Goal: Transaction & Acquisition: Purchase product/service

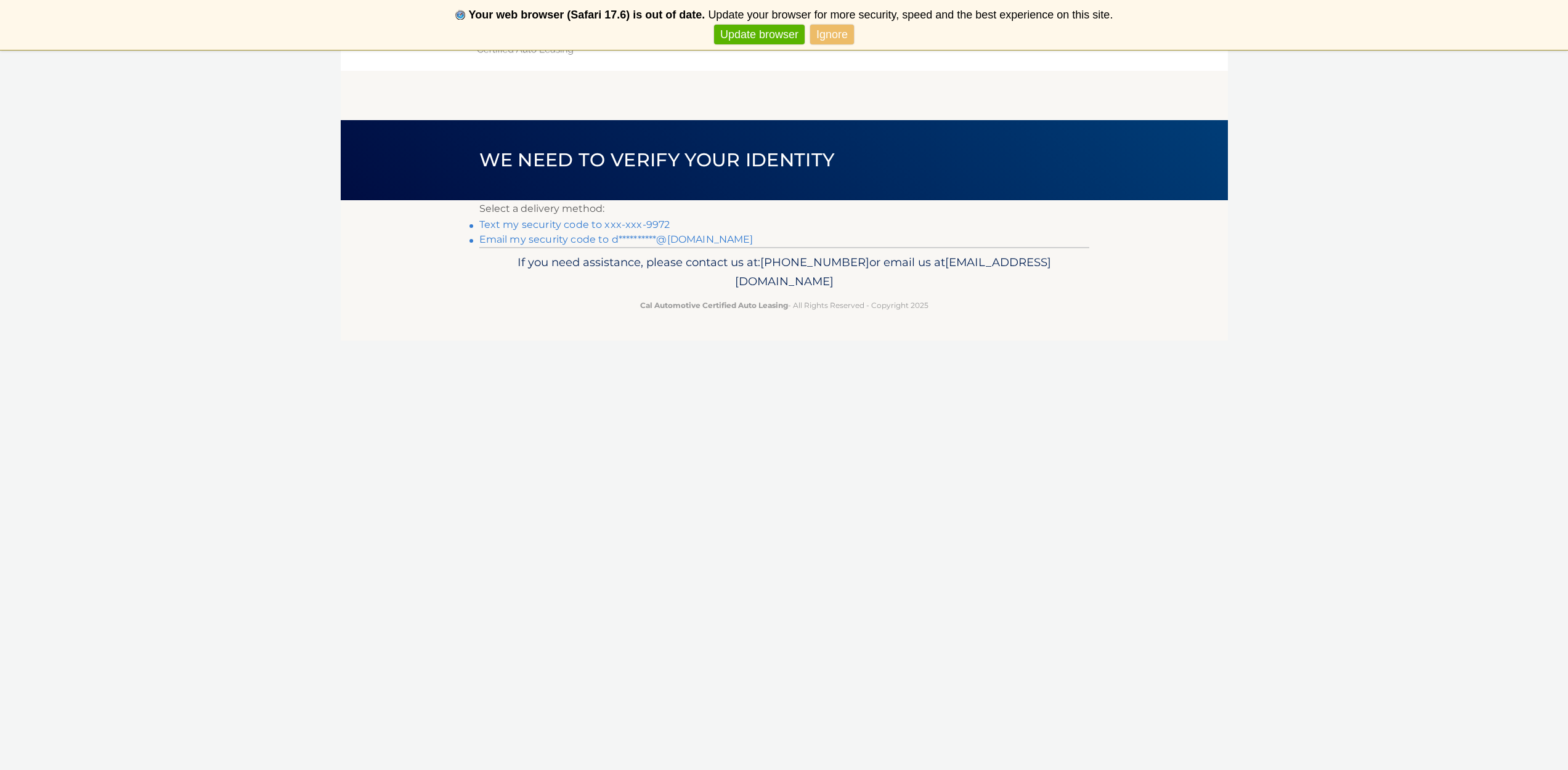
click at [515, 224] on link "Text my security code to xxx-xxx-9972" at bounding box center [575, 224] width 191 height 12
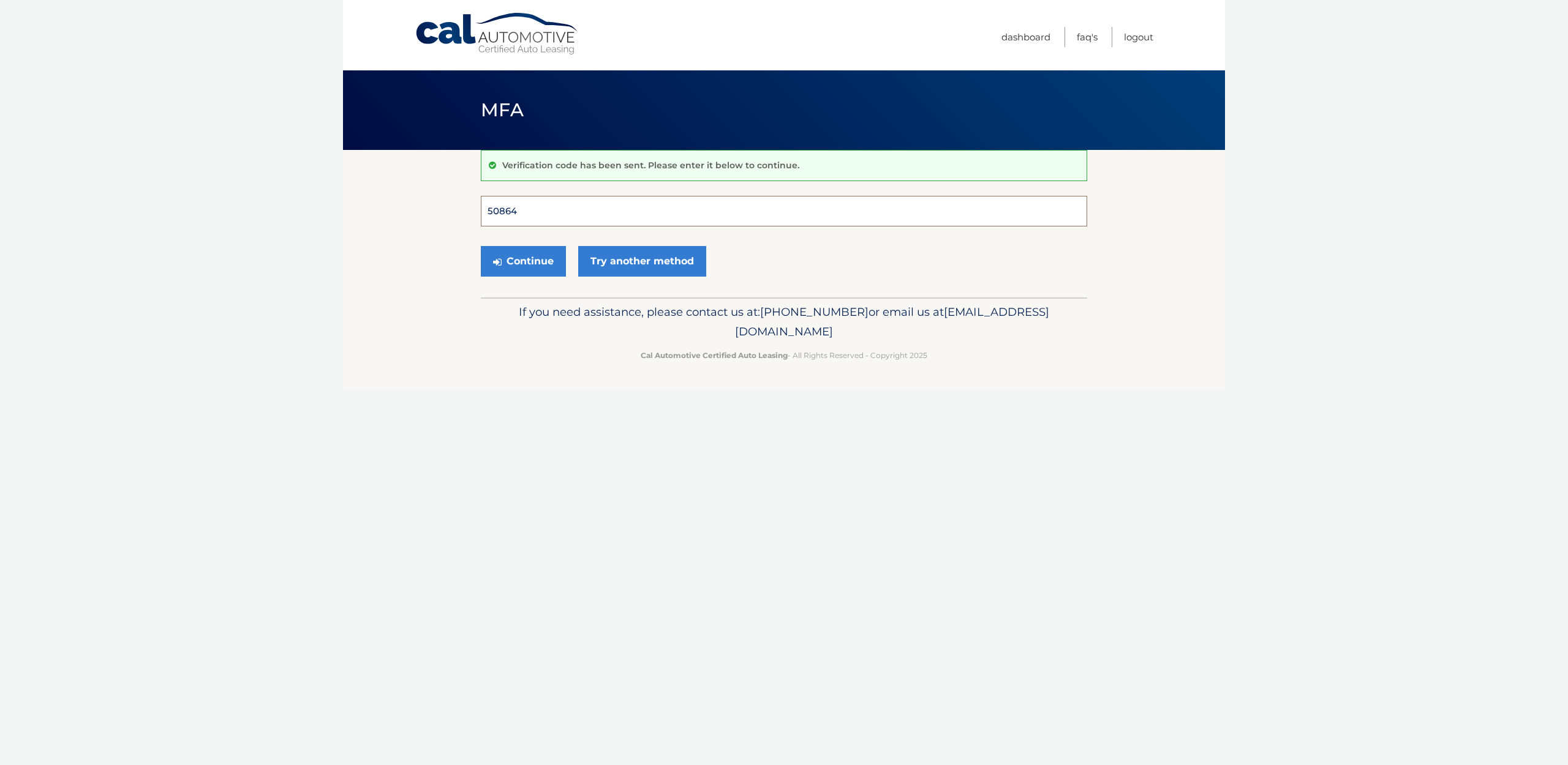
type input "508647"
click at [523, 261] on button "Continue" at bounding box center [523, 262] width 85 height 30
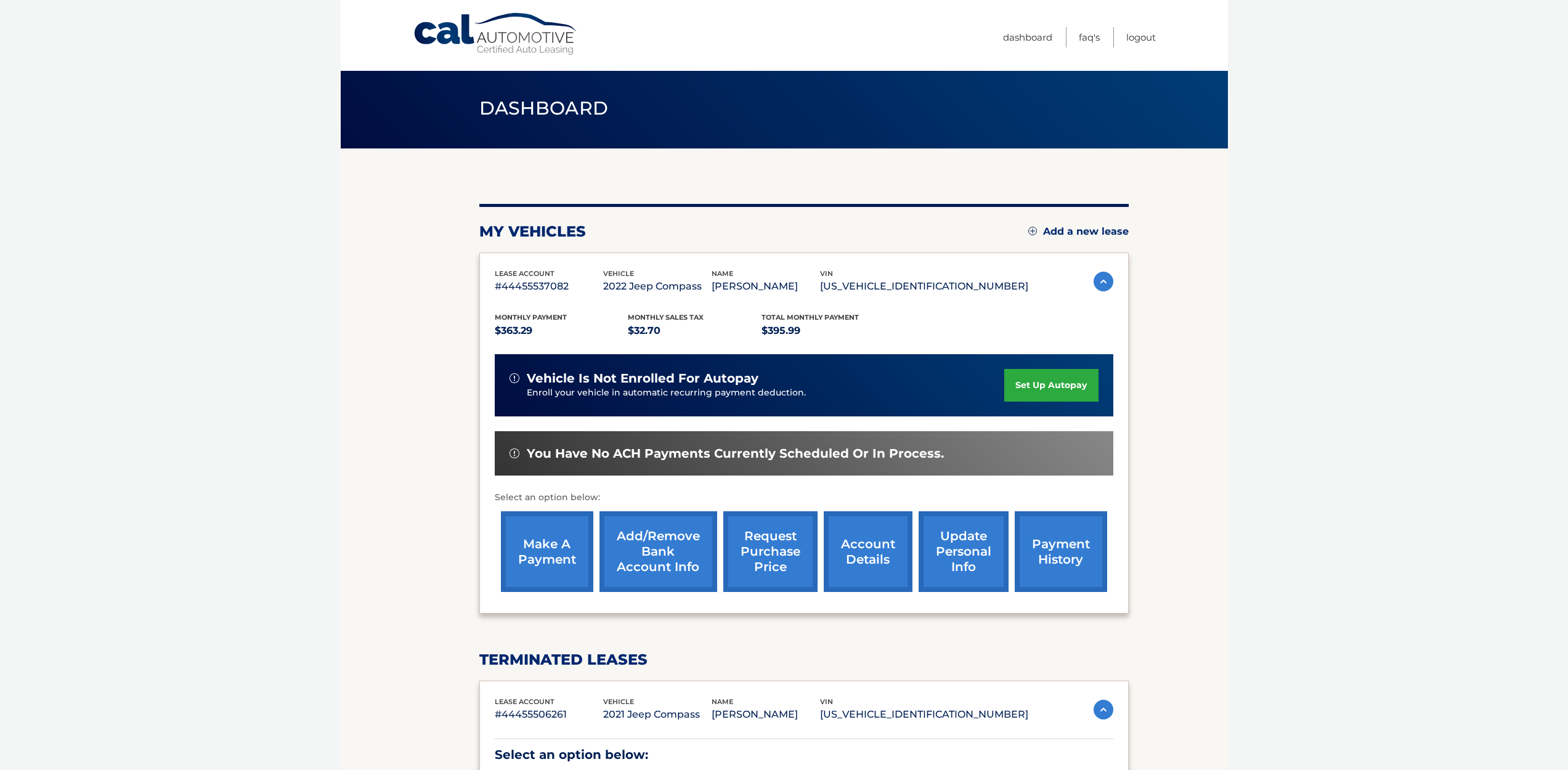
scroll to position [9, 0]
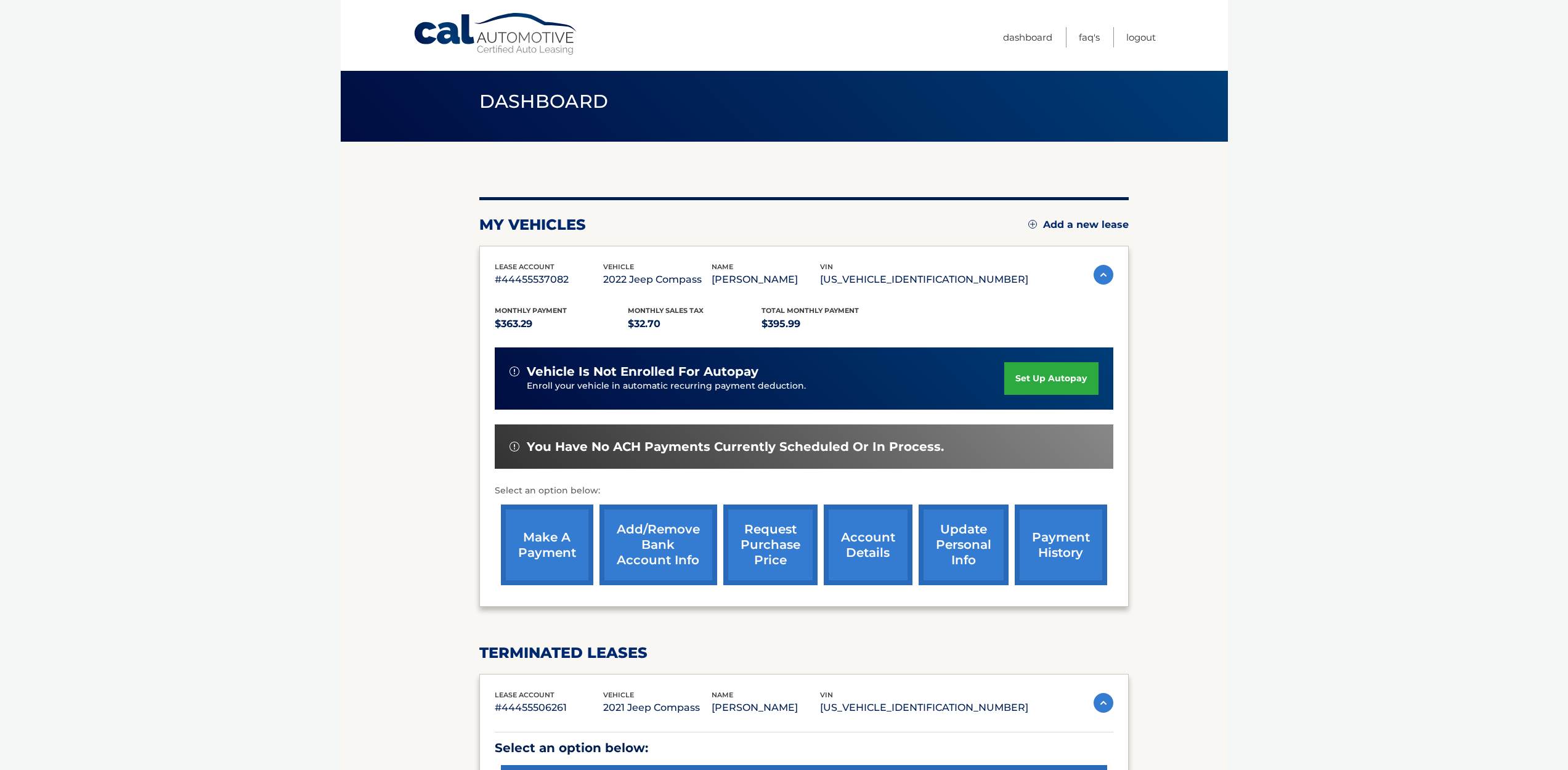
click at [543, 537] on link "make a payment" at bounding box center [547, 545] width 93 height 81
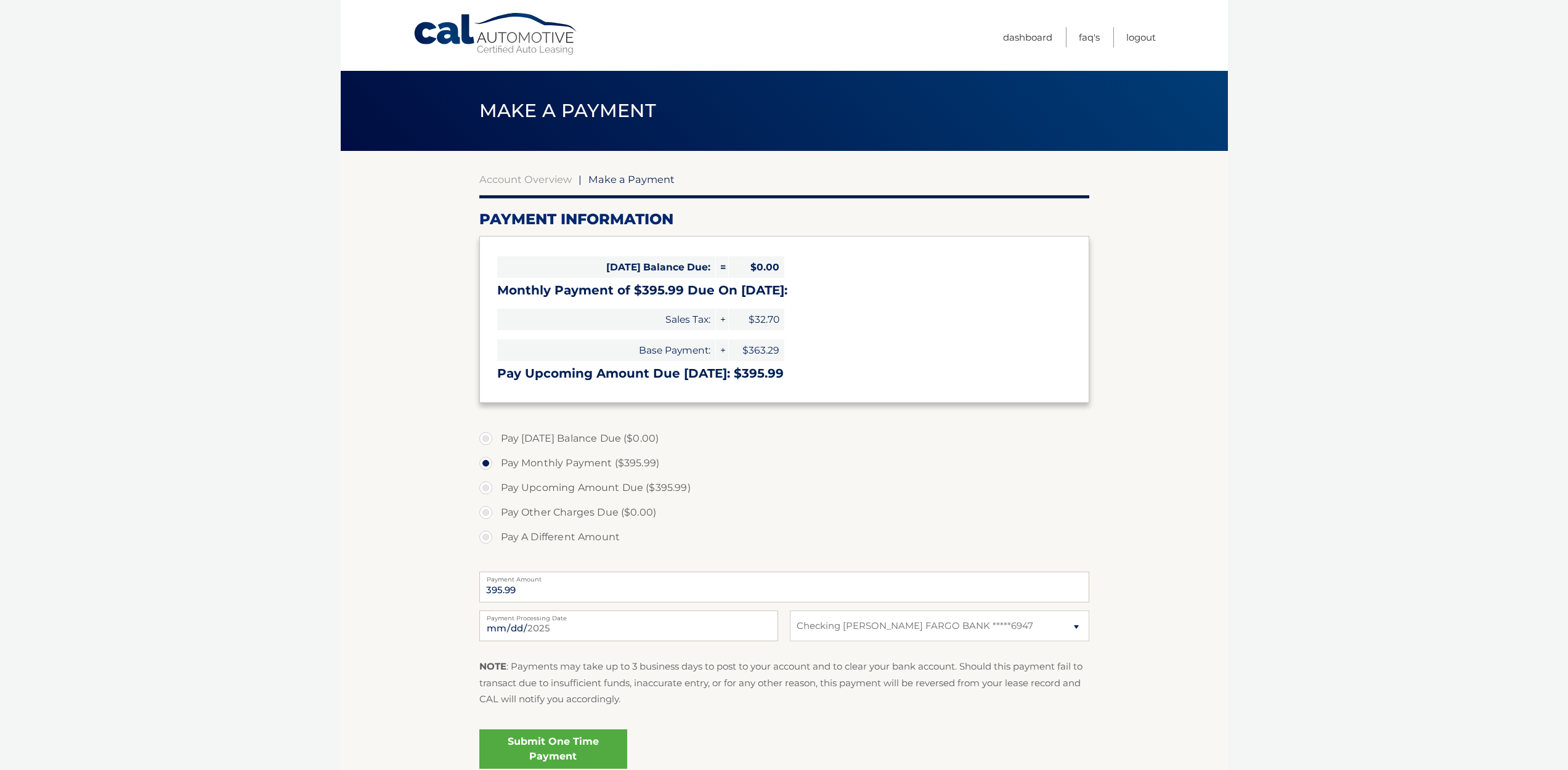
select select "NDQ3MDg5NzItYTdiZC00ZjI0LWFhZmMtYzVlMGYwNGU2ODcz"
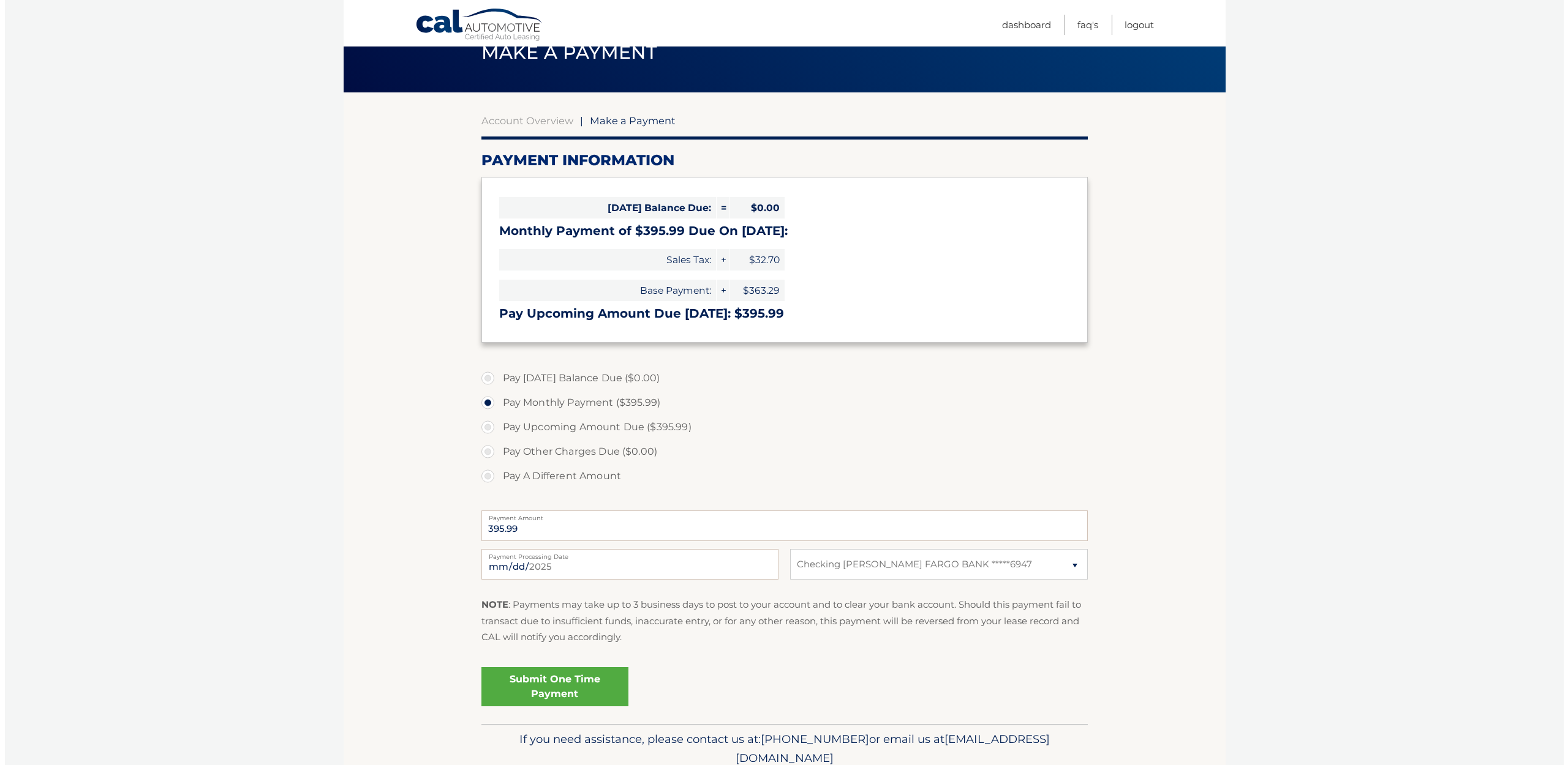
scroll to position [107, 0]
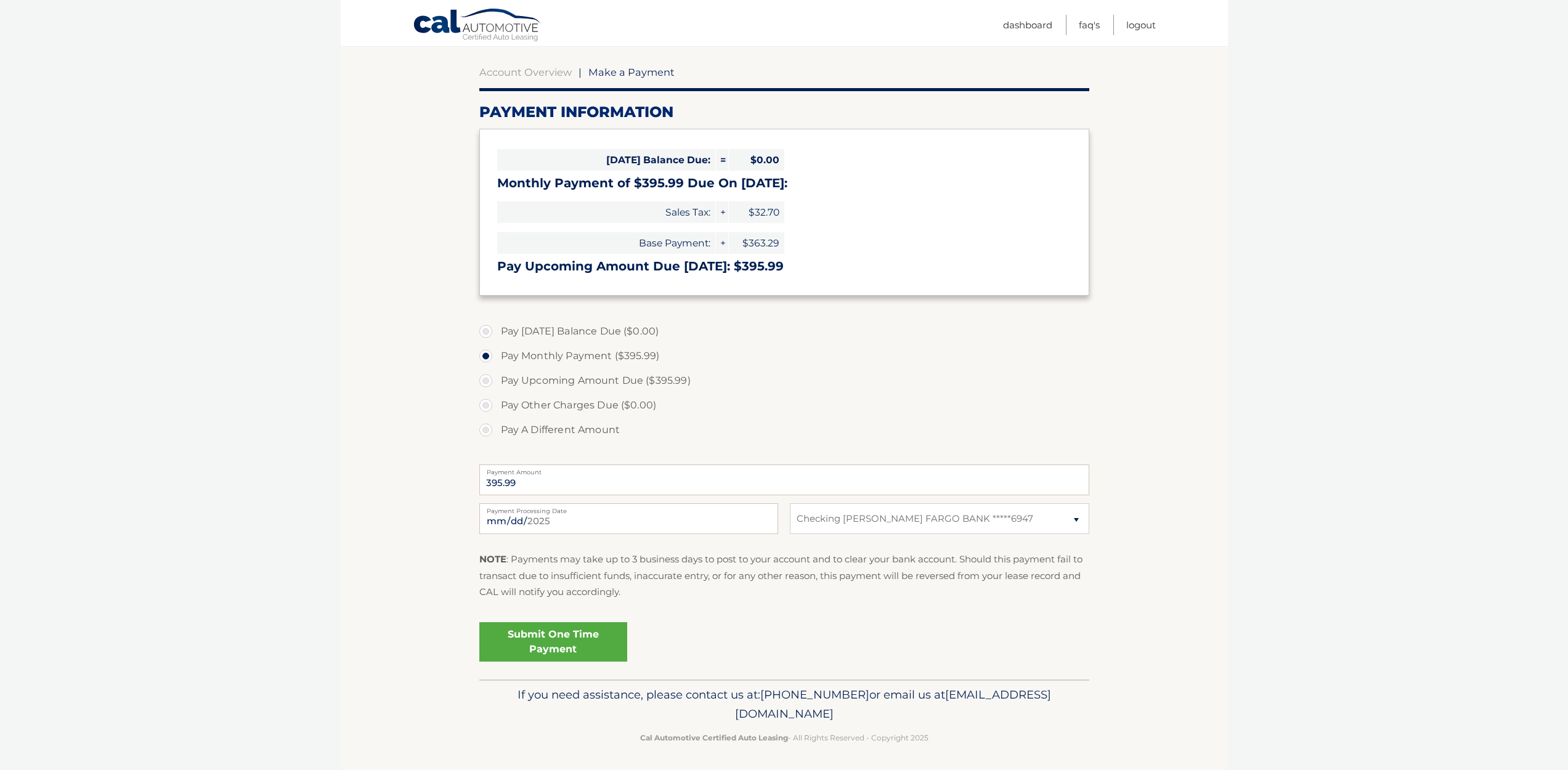
click at [557, 638] on link "Submit One Time Payment" at bounding box center [553, 642] width 148 height 40
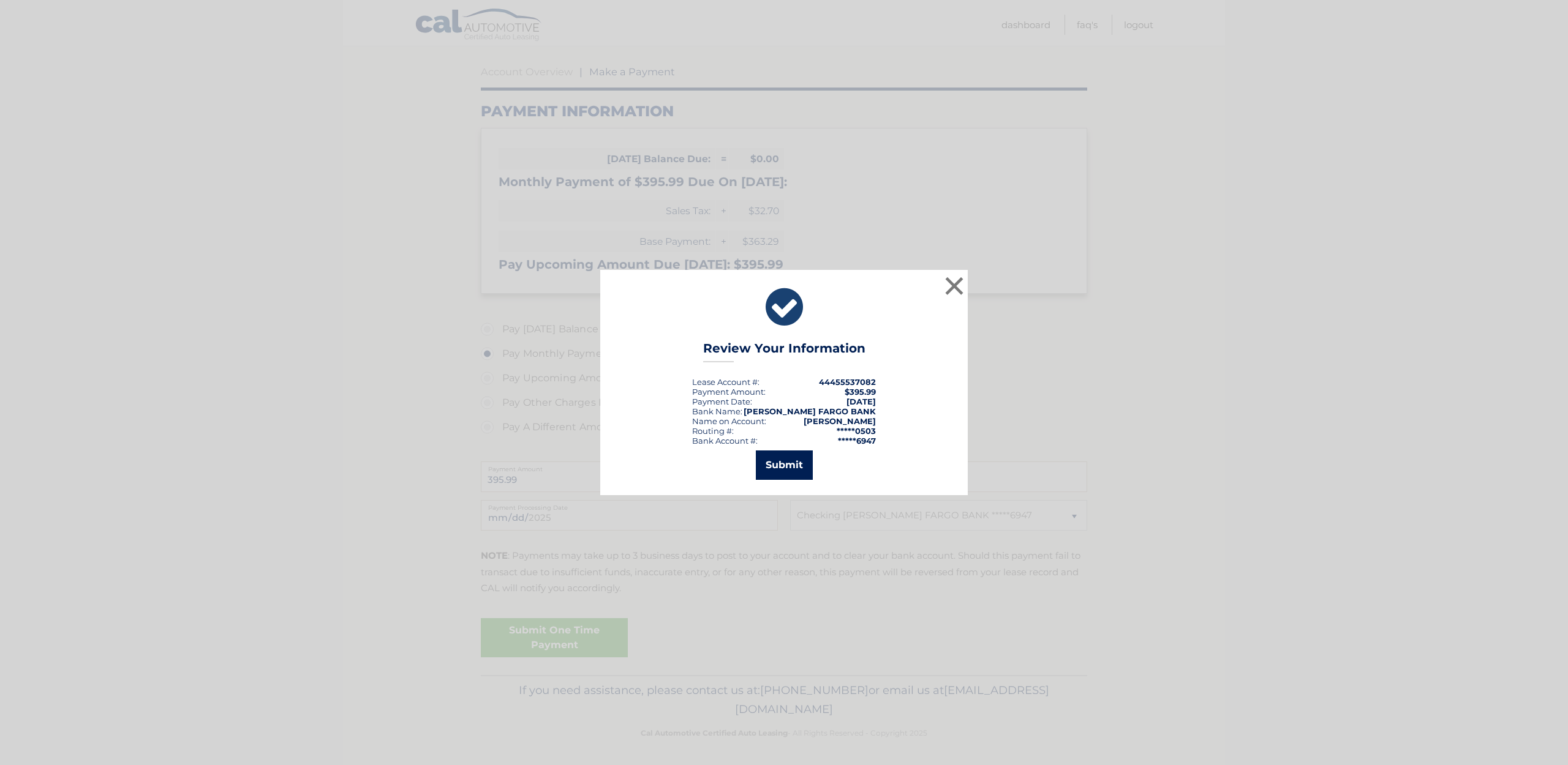
click at [785, 461] on button "Submit" at bounding box center [784, 465] width 57 height 29
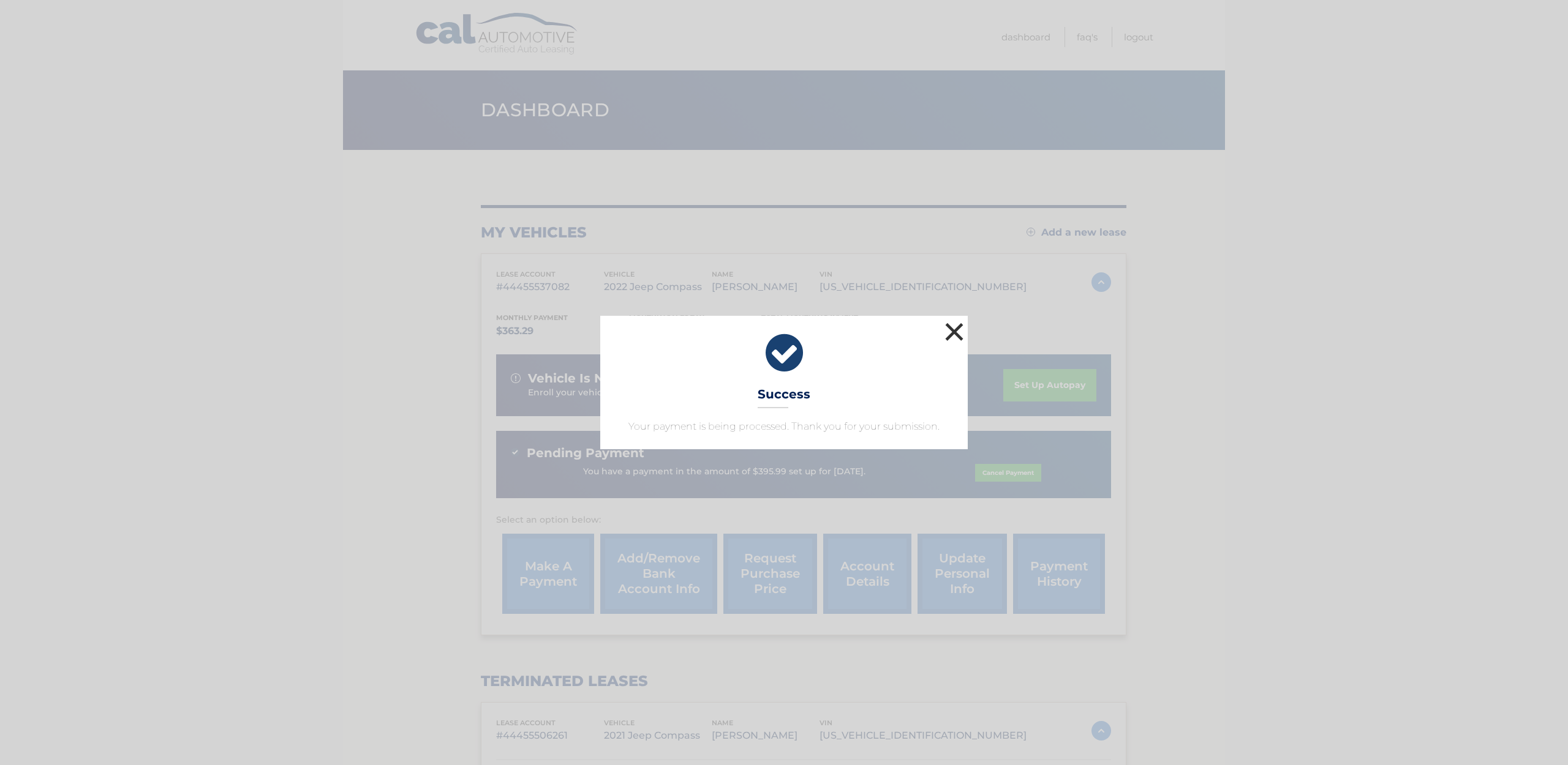
click at [945, 331] on button "×" at bounding box center [954, 332] width 24 height 24
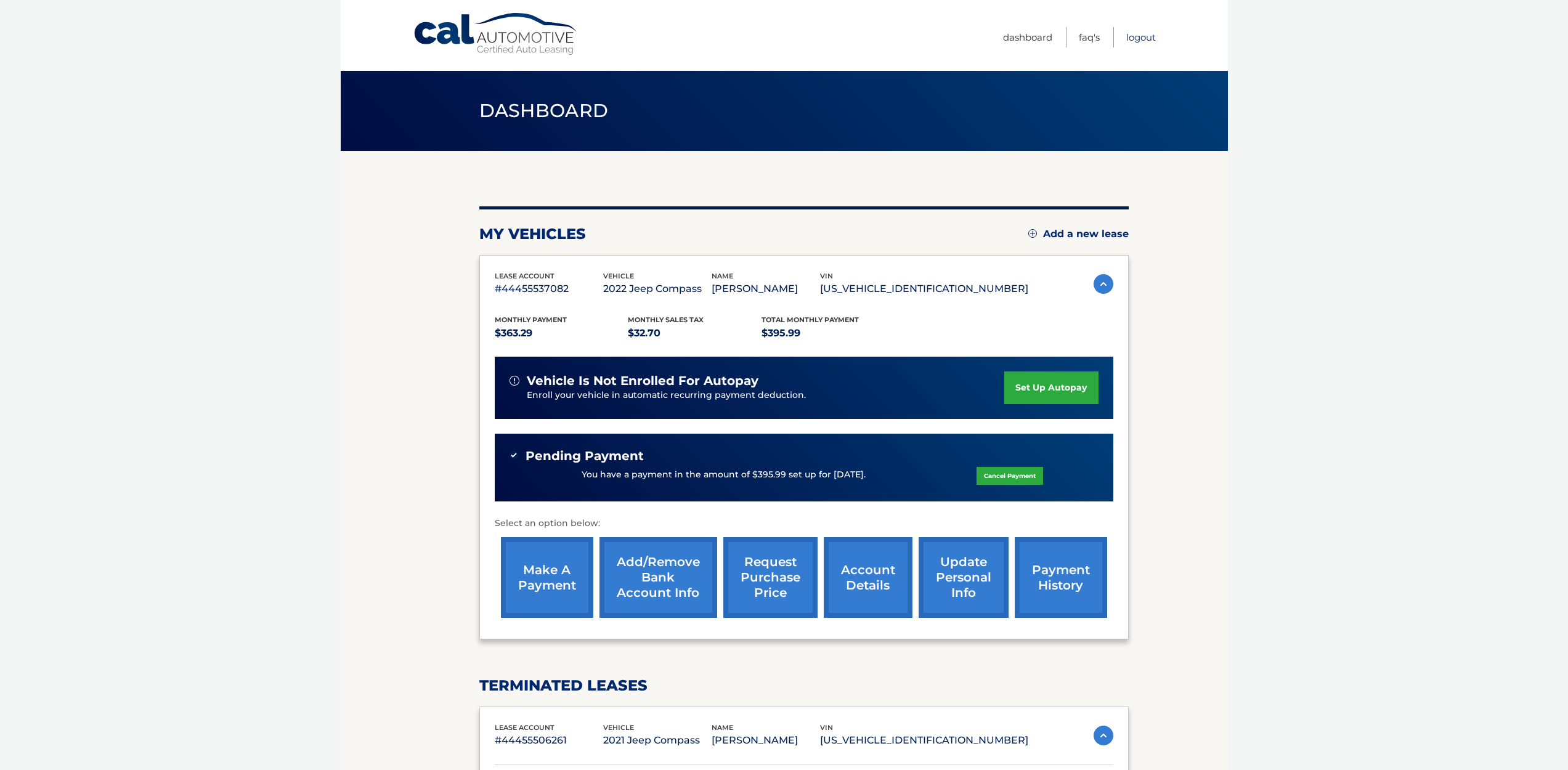
click at [1144, 39] on link "Logout" at bounding box center [1141, 37] width 29 height 20
